Goal: Navigation & Orientation: Find specific page/section

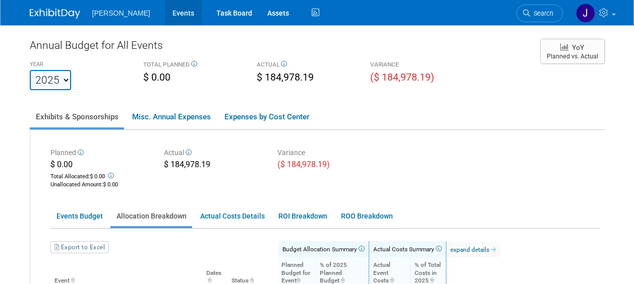
click at [171, 12] on link "Events" at bounding box center [183, 12] width 37 height 25
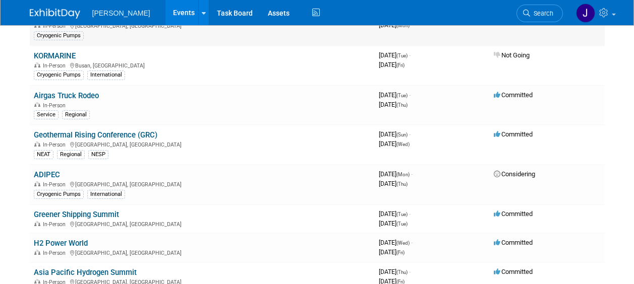
scroll to position [202, 0]
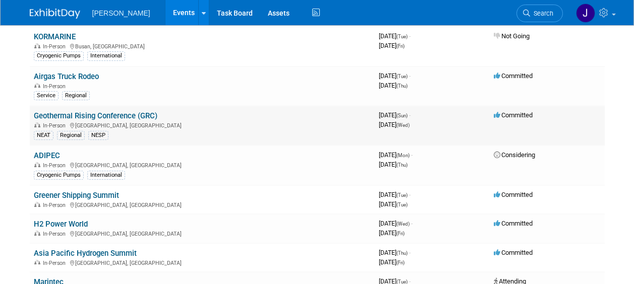
click at [117, 117] on link "Geothermal Rising Conference (GRC)" at bounding box center [96, 115] width 124 height 9
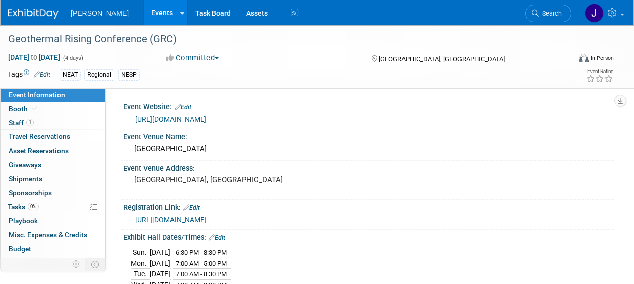
click at [144, 14] on link "Events" at bounding box center [162, 12] width 37 height 25
